Goal: Find contact information: Find contact information

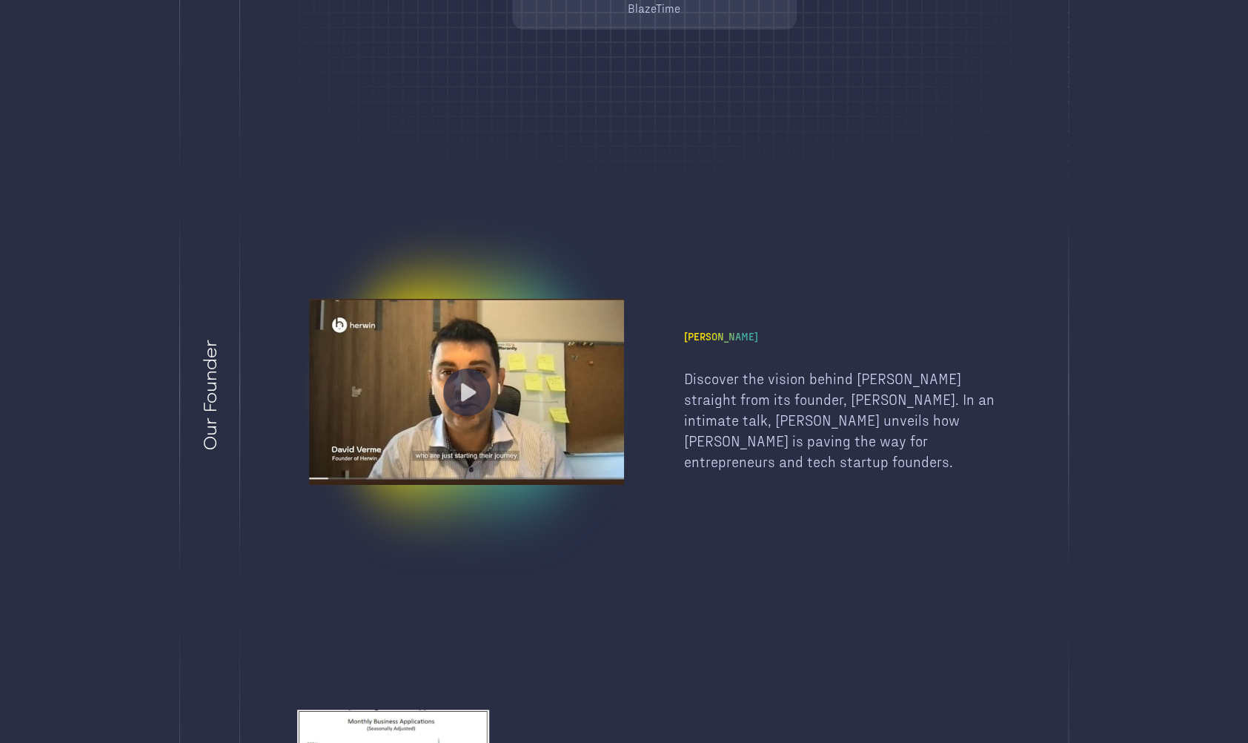
scroll to position [2460, 0]
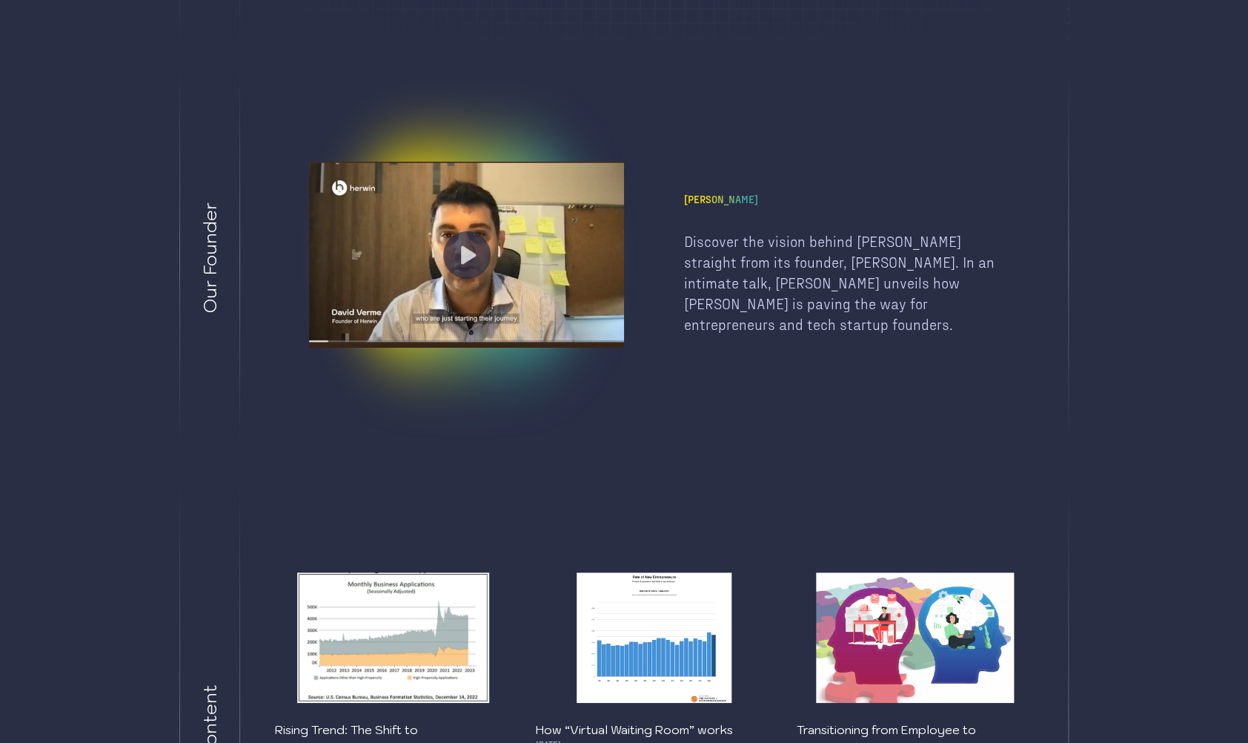
click at [445, 225] on div at bounding box center [466, 255] width 315 height 187
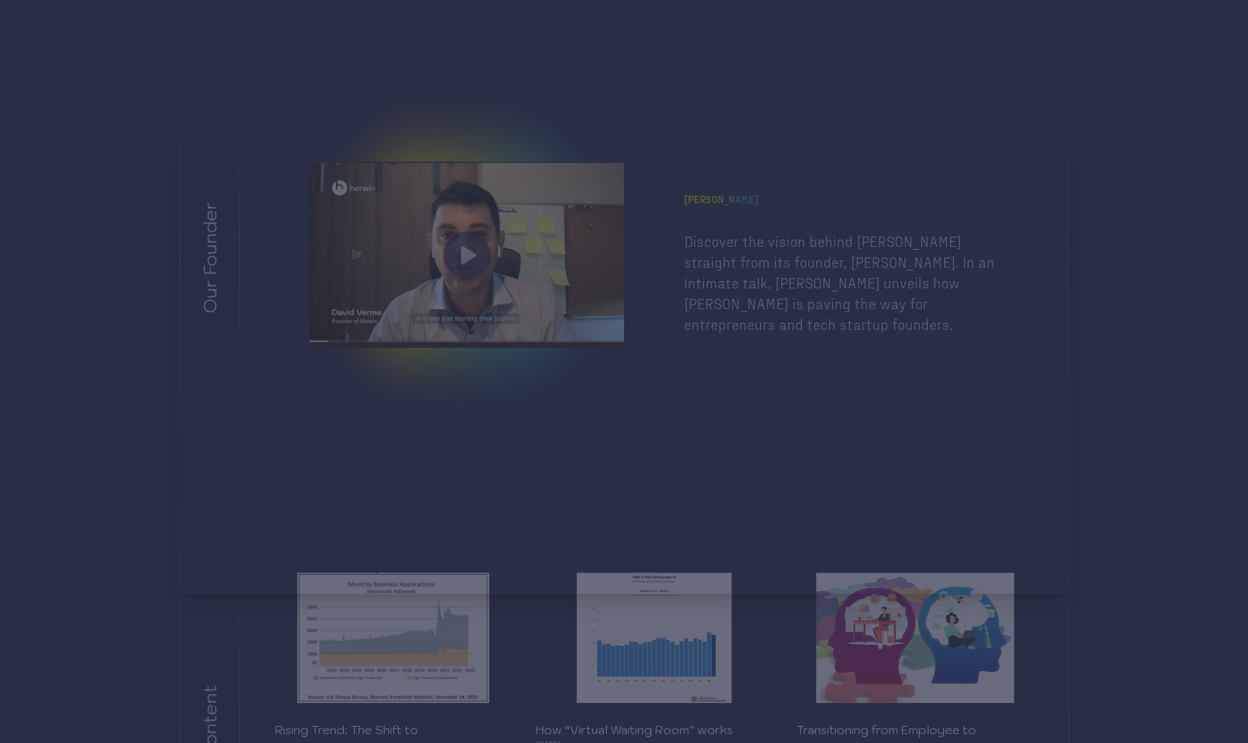
click at [466, 102] on div at bounding box center [624, 371] width 1248 height 743
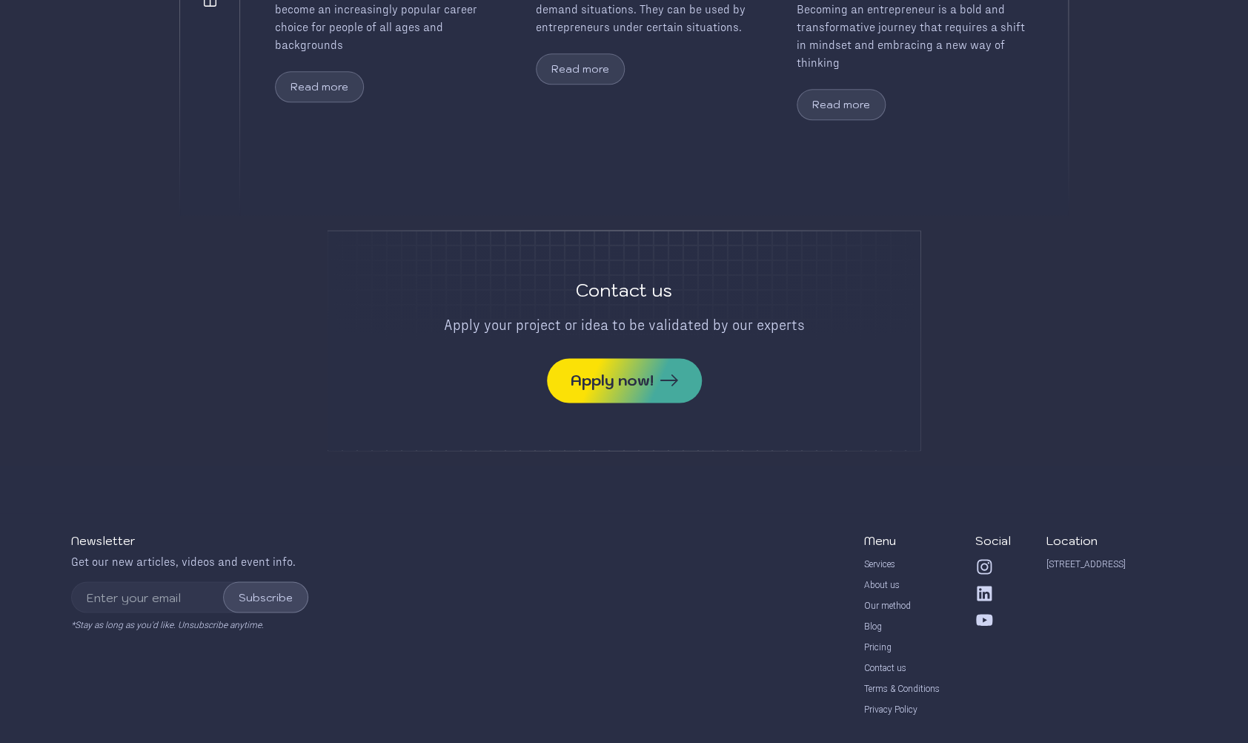
scroll to position [3258, 0]
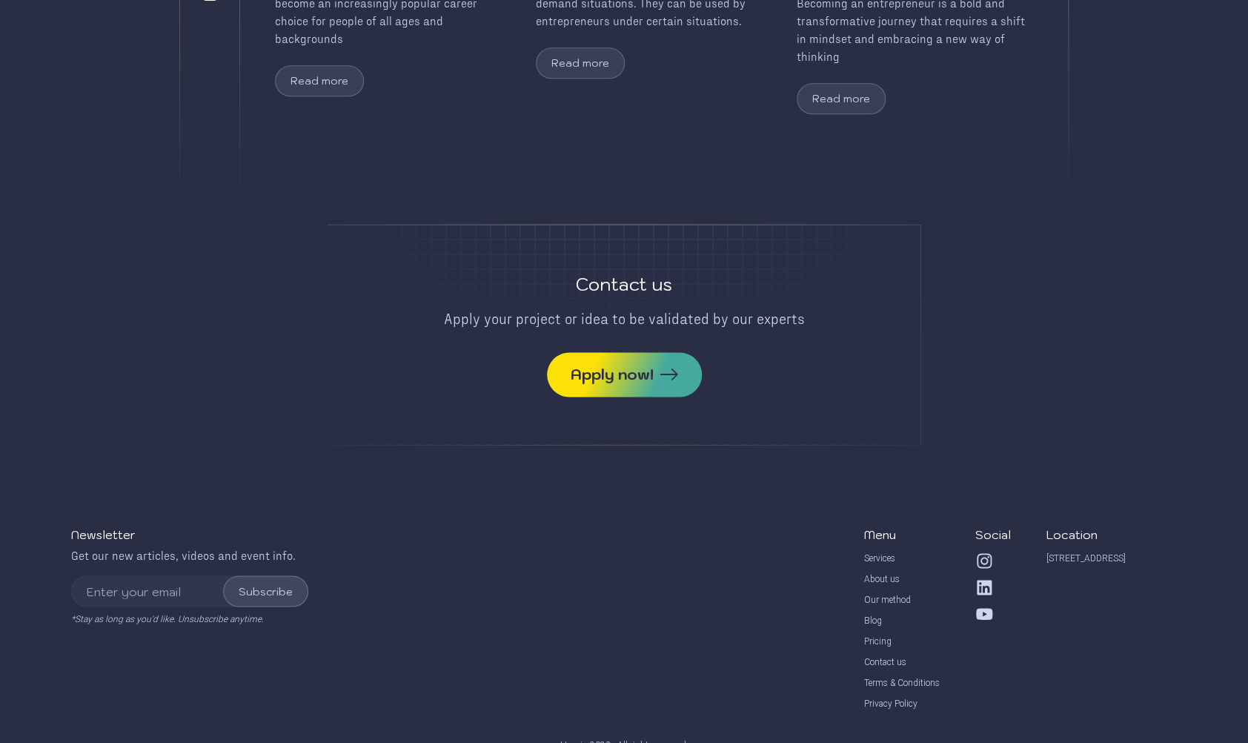
click at [502, 460] on div "Newsletter Get our new articles, videos and event info. Subscribe *Stay as long…" at bounding box center [624, 611] width 1248 height 302
click at [657, 272] on div "Contact us" at bounding box center [624, 284] width 593 height 24
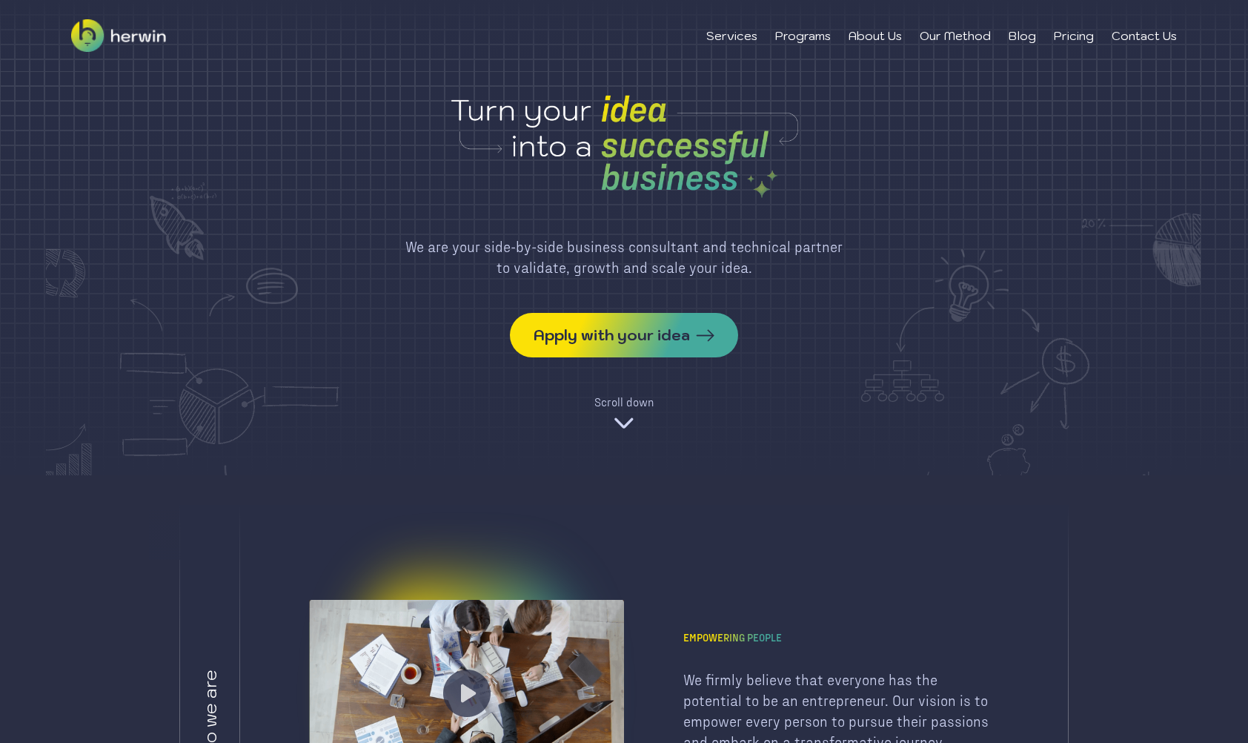
click at [657, 266] on div "We are your side-by-side business consultant and technical partner to validate,…" at bounding box center [624, 257] width 439 height 42
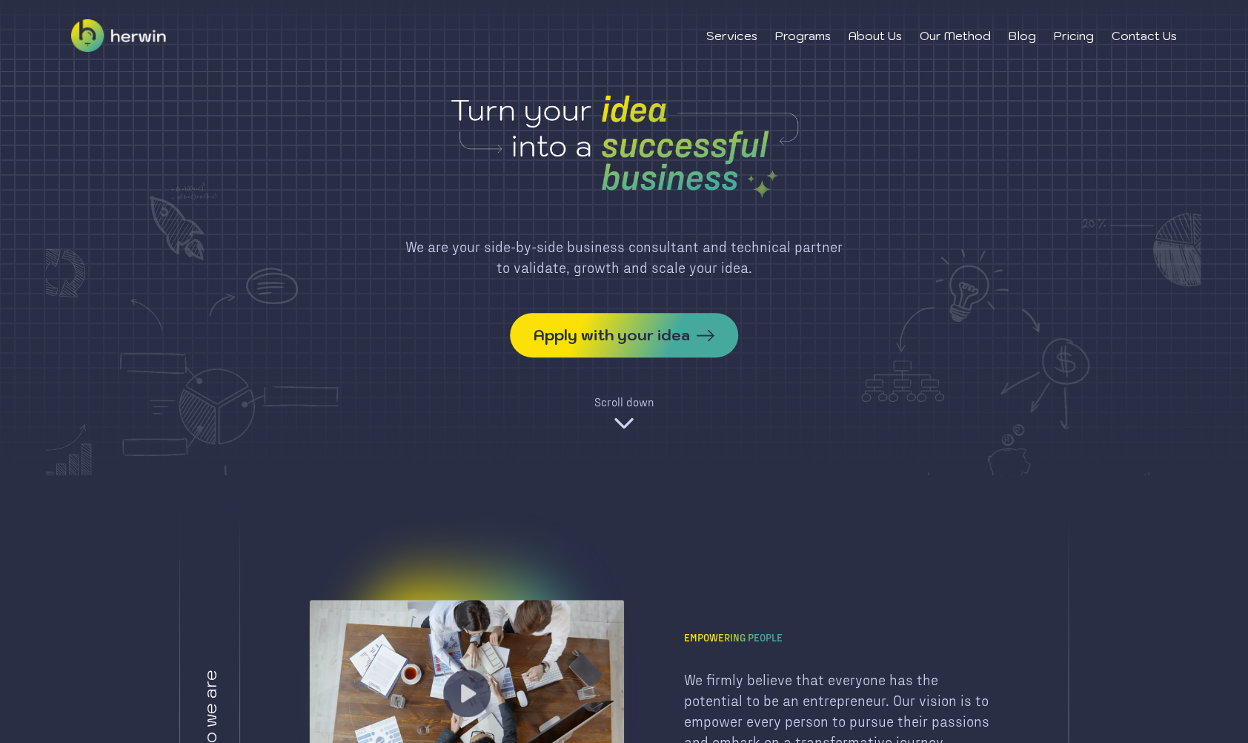
click at [657, 266] on div "We are your side-by-side business consultant and technical partner to validate,…" at bounding box center [624, 257] width 439 height 42
drag, startPoint x: 0, startPoint y: 0, endPoint x: 672, endPoint y: 189, distance: 697.7
click at [672, 189] on img at bounding box center [624, 144] width 593 height 111
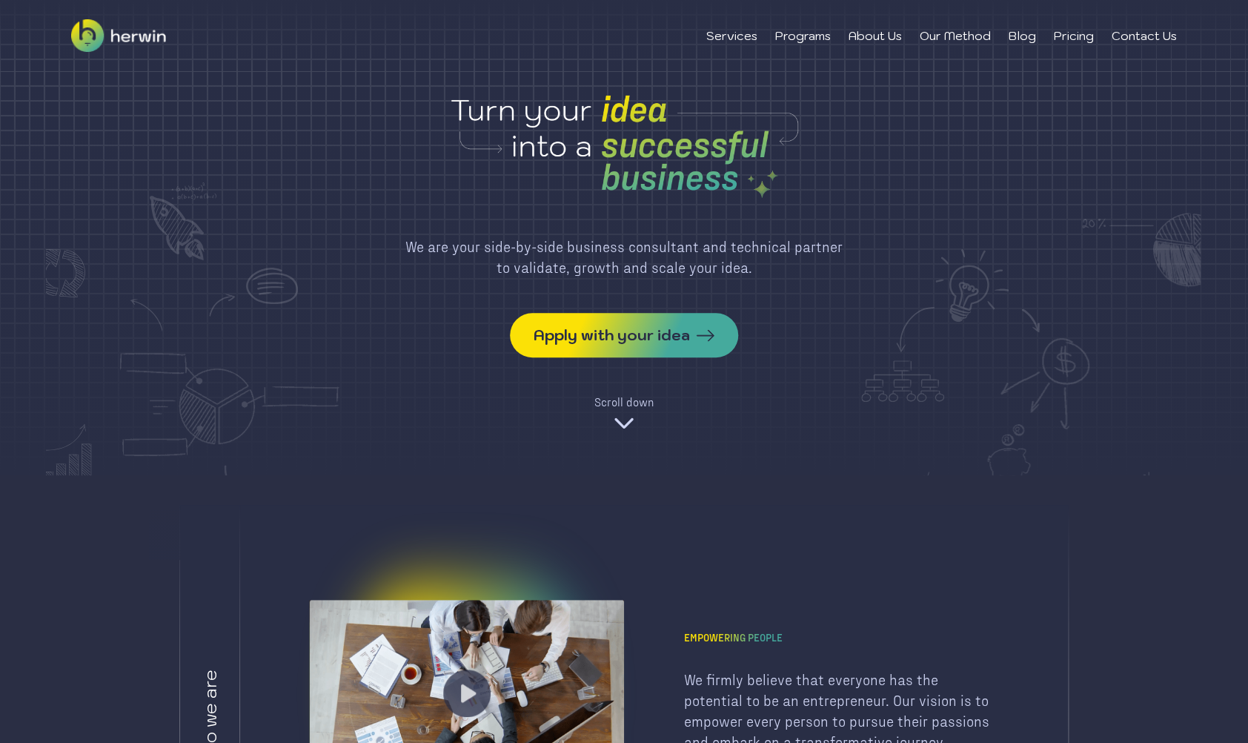
click at [631, 423] on img at bounding box center [624, 423] width 24 height 24
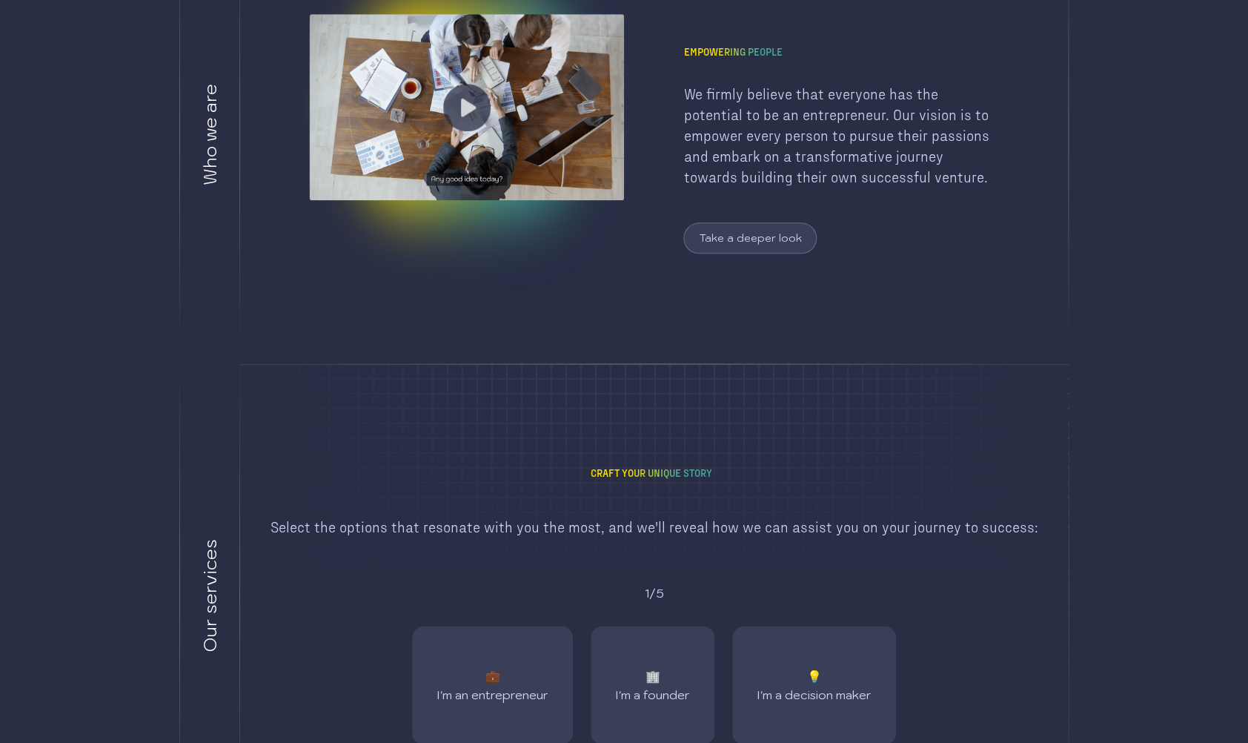
scroll to position [667, 0]
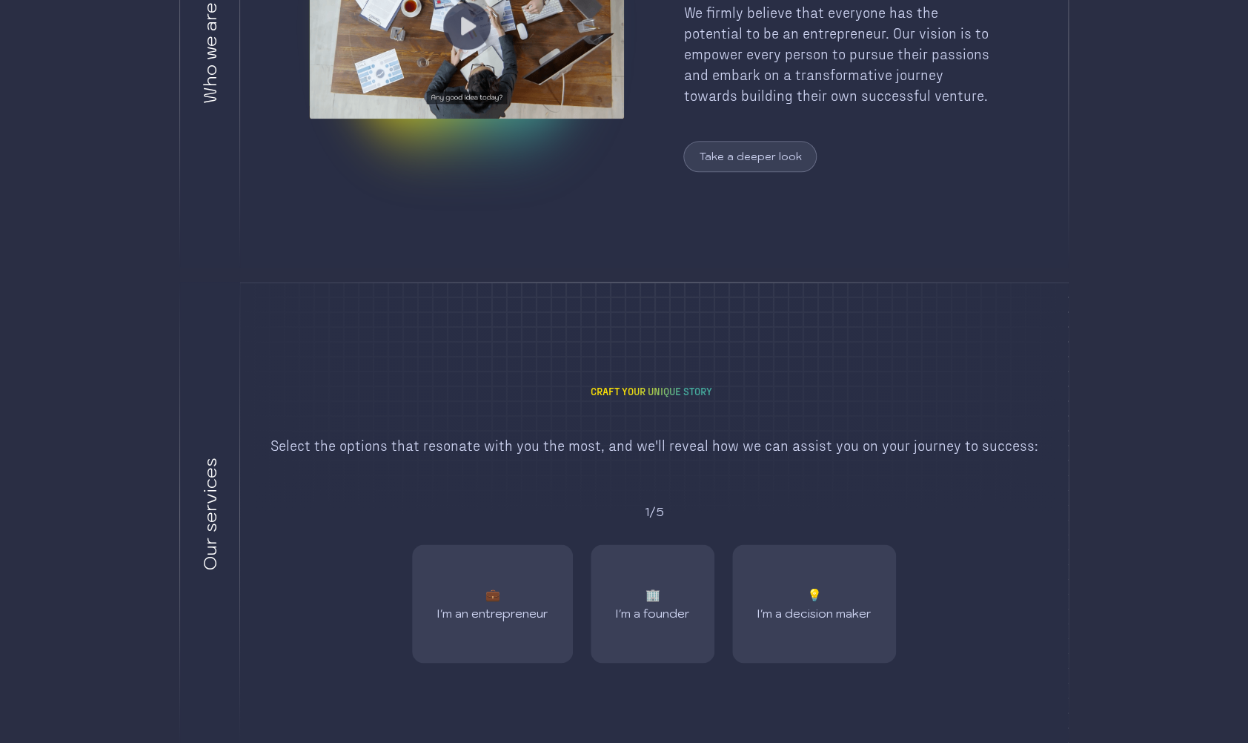
click at [653, 394] on h1 "Craft Your Unique Story" at bounding box center [654, 391] width 127 height 16
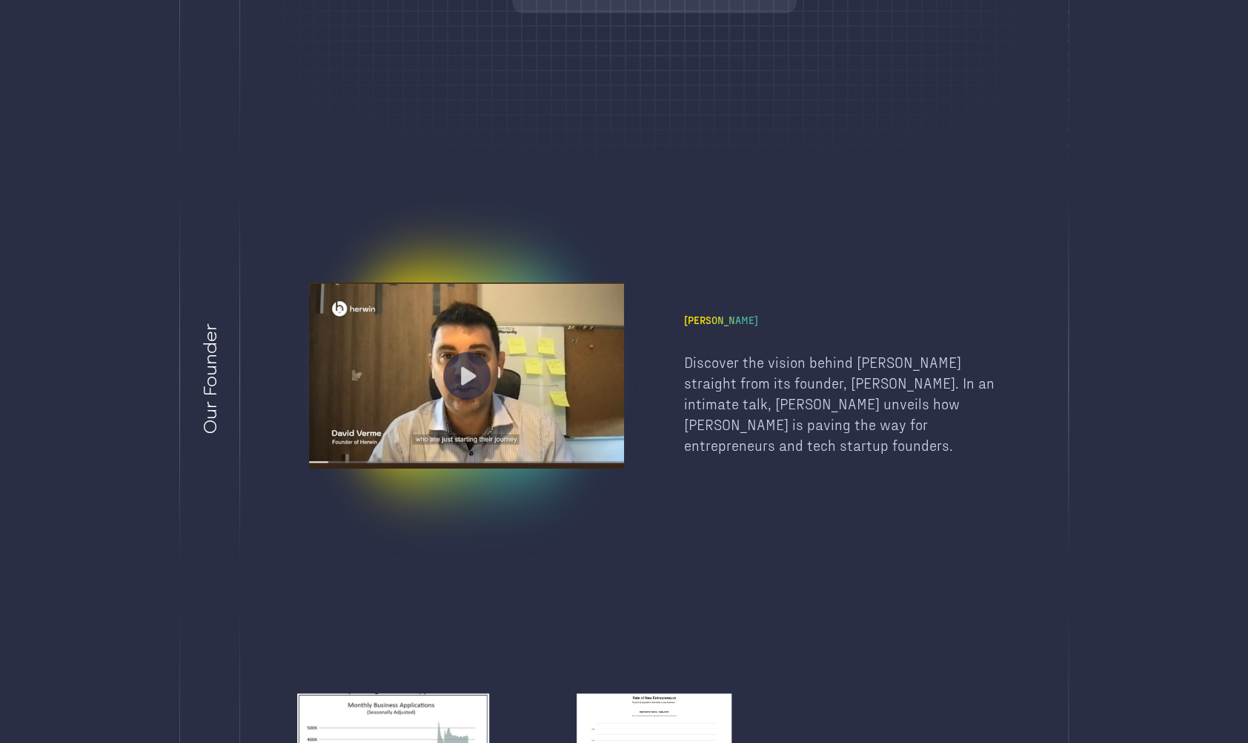
scroll to position [3258, 0]
